Goal: Task Accomplishment & Management: Manage account settings

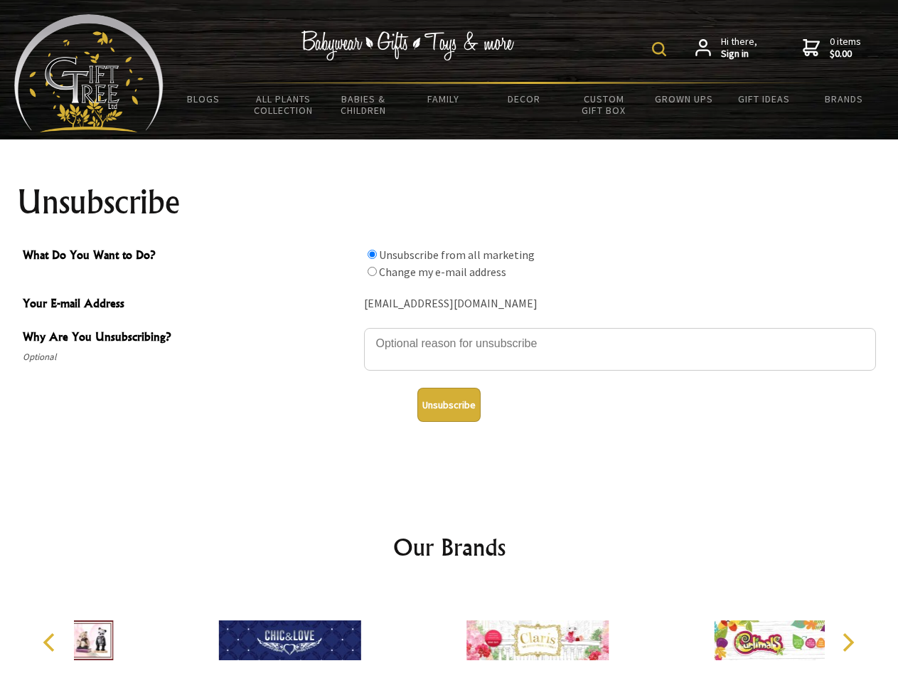
click at [661, 49] on img at bounding box center [659, 49] width 14 height 14
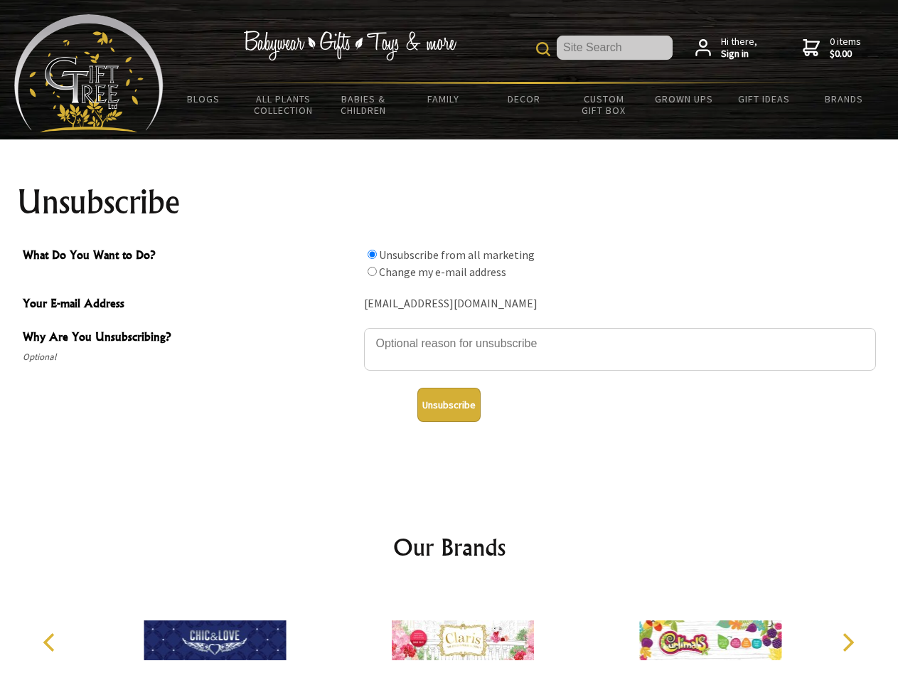
click at [449, 333] on textarea "Why Are You Unsubscribing?" at bounding box center [620, 349] width 512 height 43
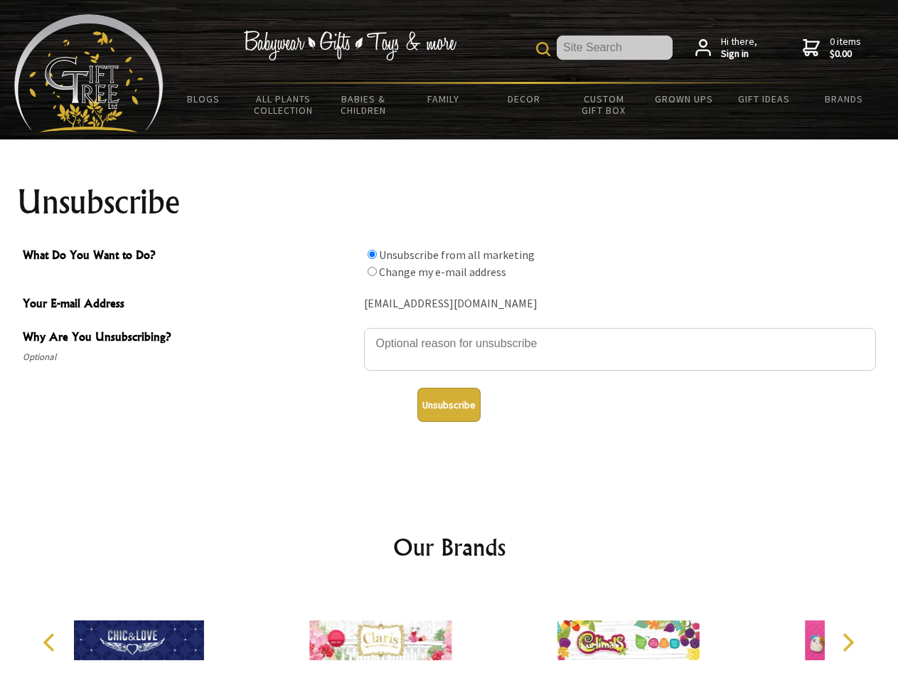
click at [372, 254] on input "What Do You Want to Do?" at bounding box center [372, 254] width 9 height 9
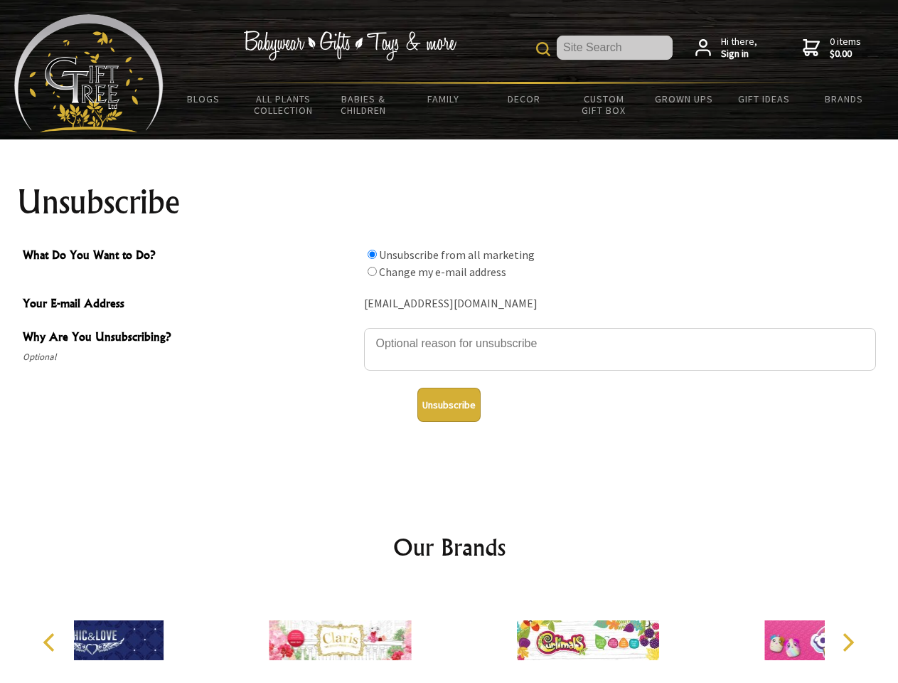
click at [372, 271] on input "What Do You Want to Do?" at bounding box center [372, 271] width 9 height 9
radio input "true"
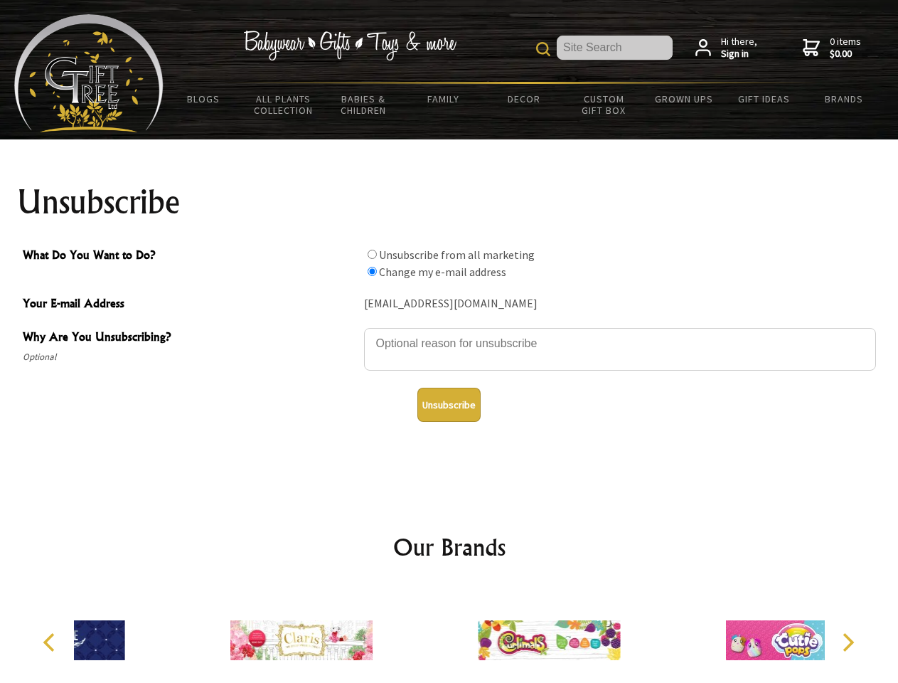
click at [449, 405] on button "Unsubscribe" at bounding box center [448, 405] width 63 height 34
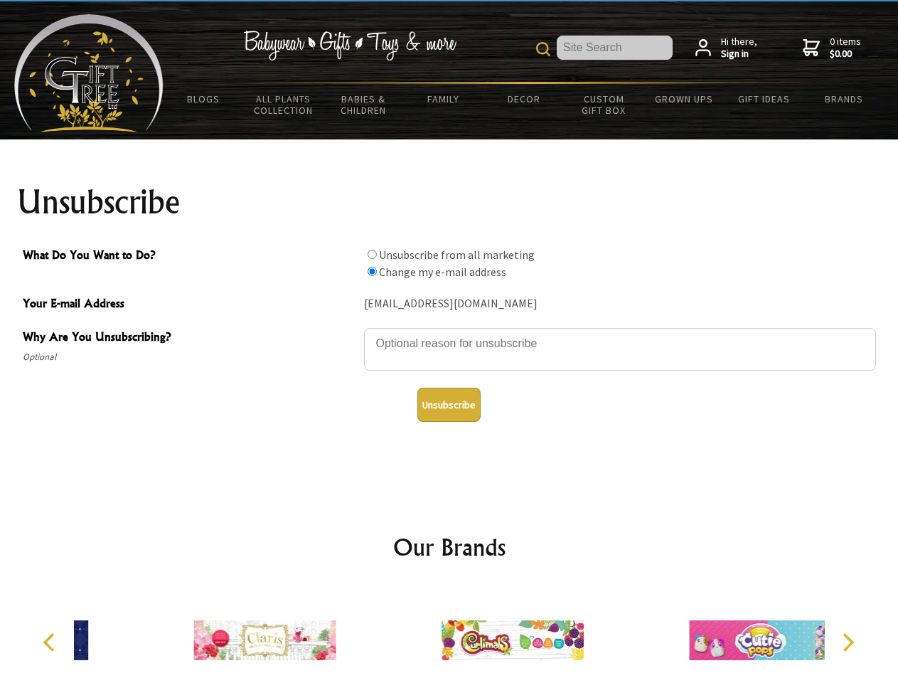
click at [449, 634] on img at bounding box center [513, 640] width 142 height 107
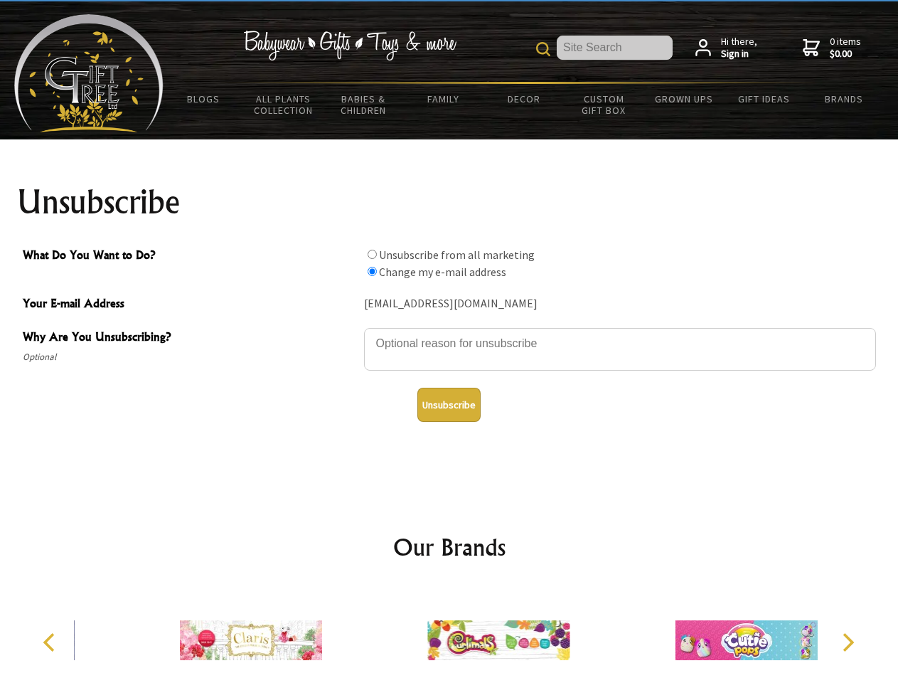
click at [51, 642] on icon "Previous" at bounding box center [50, 642] width 18 height 18
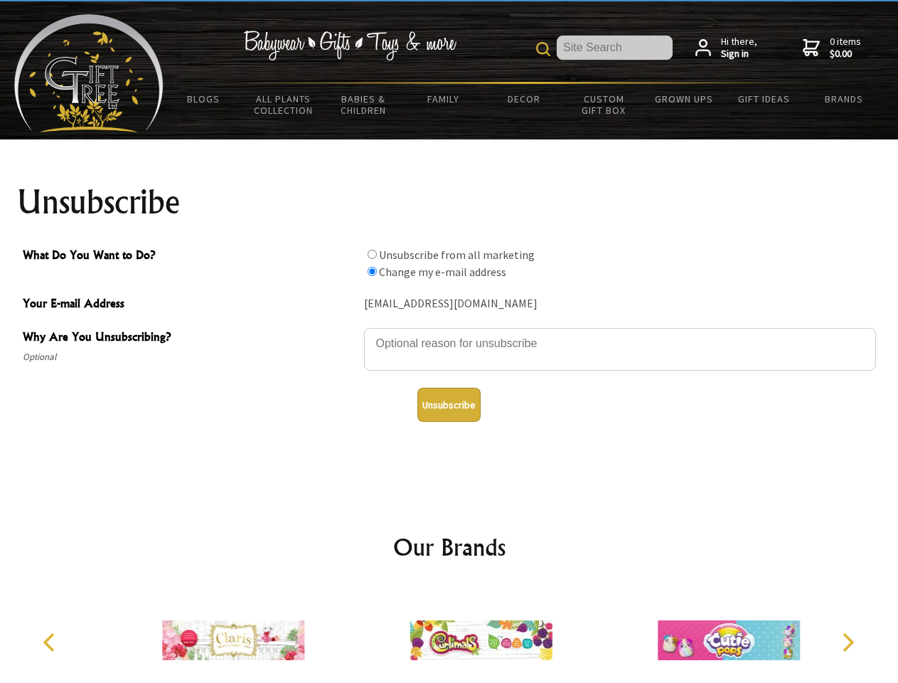
click at [848, 642] on icon "Next" at bounding box center [847, 642] width 18 height 18
